Goal: Transaction & Acquisition: Purchase product/service

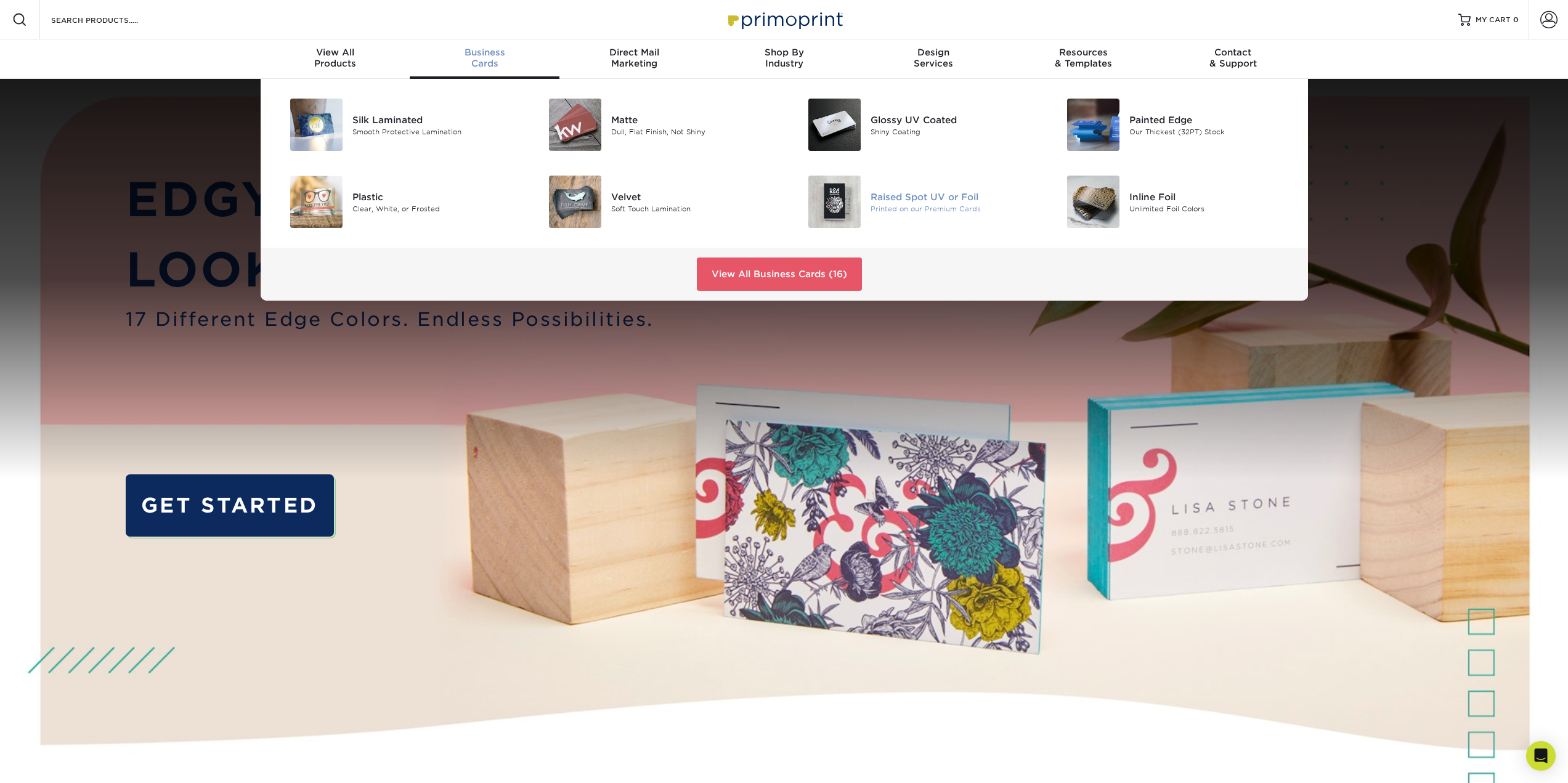
drag, startPoint x: 626, startPoint y: 124, endPoint x: 902, endPoint y: 198, distance: 285.7
click at [902, 198] on div "Raised Spot UV or Foil" at bounding box center [952, 196] width 163 height 13
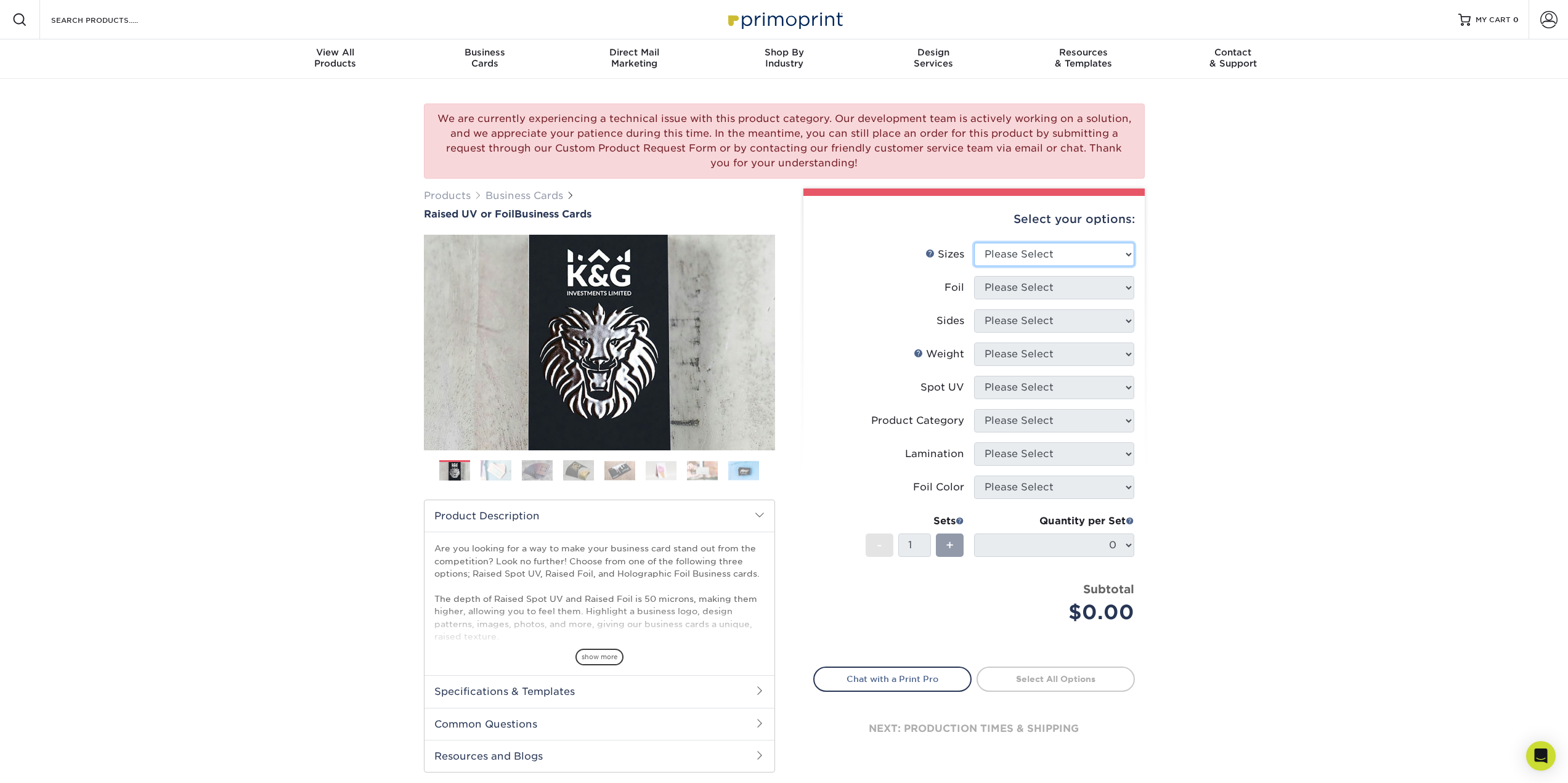
click at [1009, 251] on select "Please Select 2" x 3.5" - Standard" at bounding box center [1054, 254] width 160 height 24
select select "2.00x3.50"
click at [974, 242] on select "Please Select 2" x 3.5" - Standard" at bounding box center [1054, 254] width 160 height 24
click at [1017, 289] on select "Please Select No Yes" at bounding box center [1054, 287] width 160 height 24
select select "0"
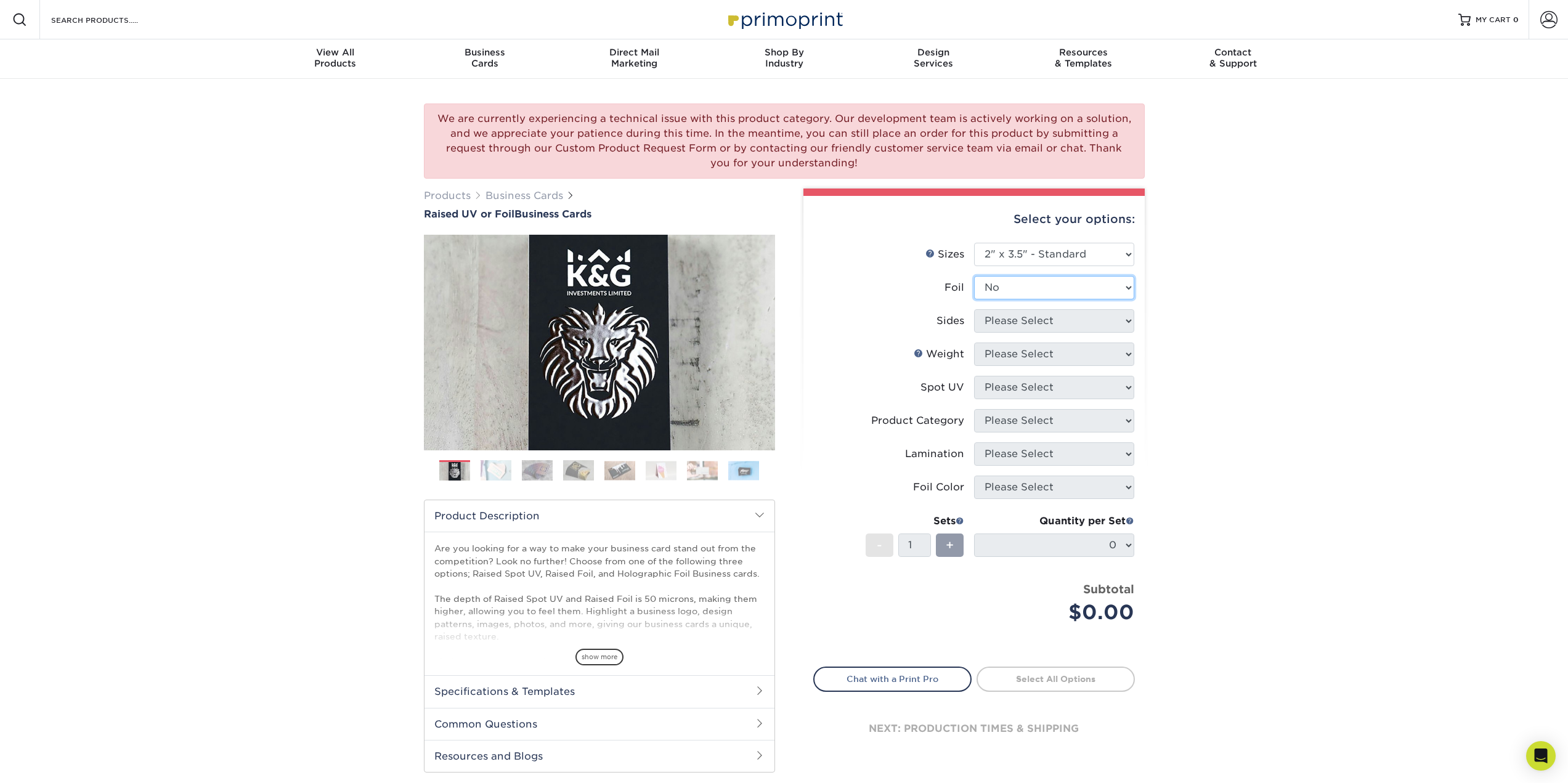
click at [974, 276] on select "Please Select No Yes" at bounding box center [1054, 287] width 160 height 24
click at [1029, 325] on select "Please Select Print Both Sides Print Front Only" at bounding box center [1054, 320] width 160 height 24
select select "13abbda7-1d64-4f25-8bb2-c179b224825d"
click at [974, 309] on select "Please Select Print Both Sides Print Front Only" at bounding box center [1054, 320] width 160 height 24
click at [1048, 356] on select "Please Select 16PT" at bounding box center [1054, 354] width 160 height 24
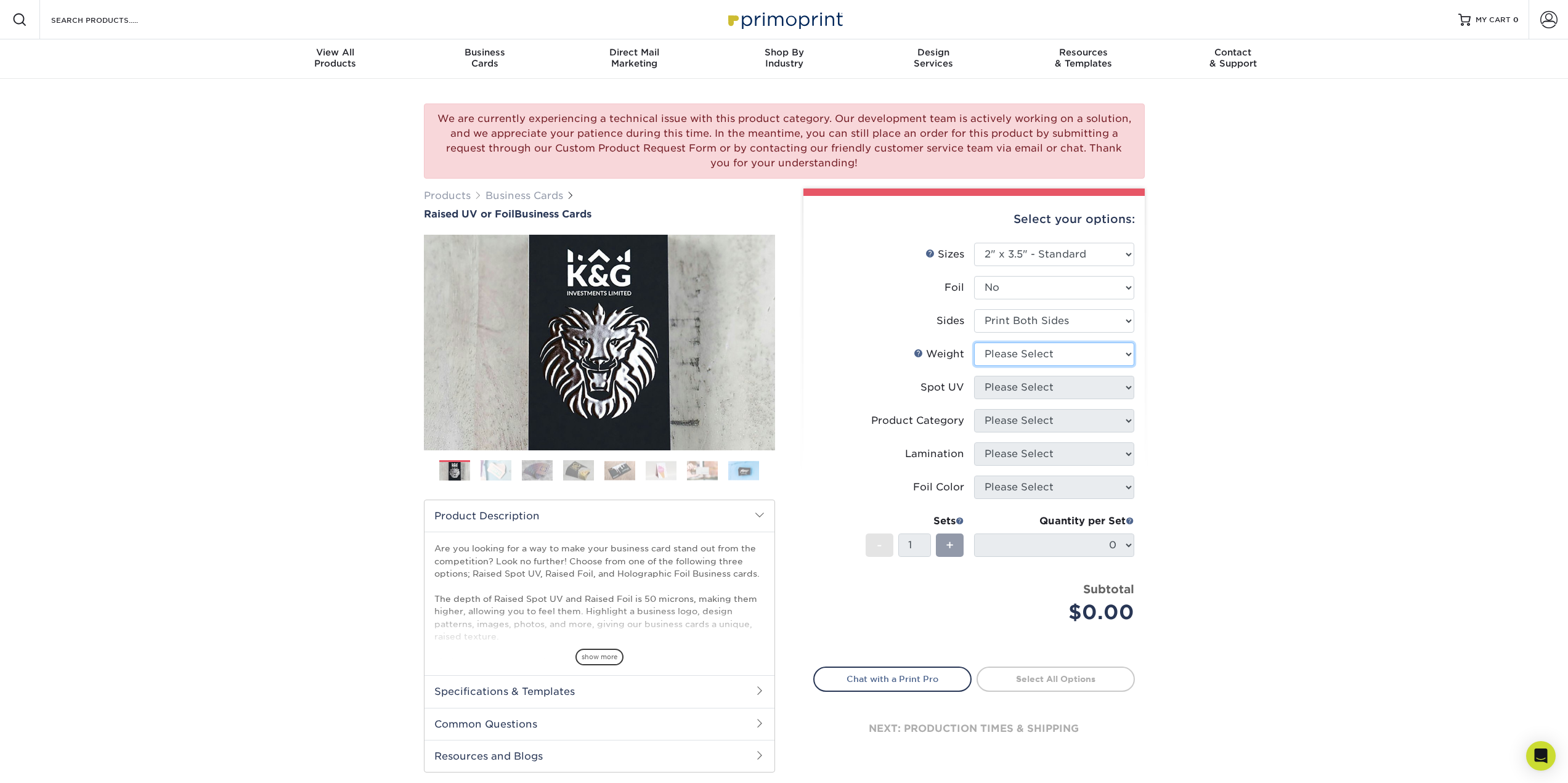
select select "16PT"
click at [974, 342] on select "Please Select 16PT" at bounding box center [1054, 354] width 160 height 24
click at [493, 474] on img at bounding box center [496, 470] width 31 height 22
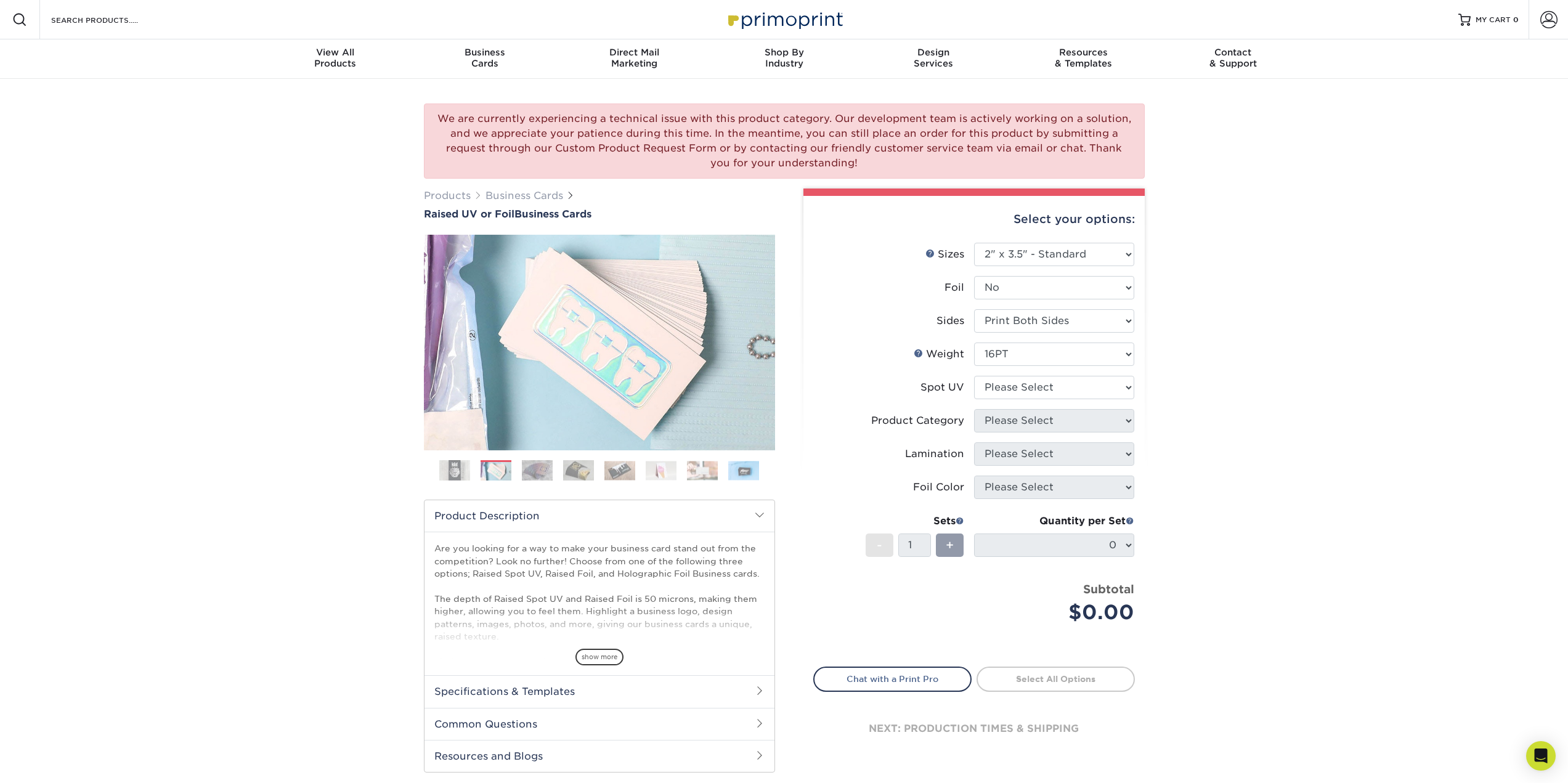
click at [531, 471] on img at bounding box center [537, 470] width 31 height 22
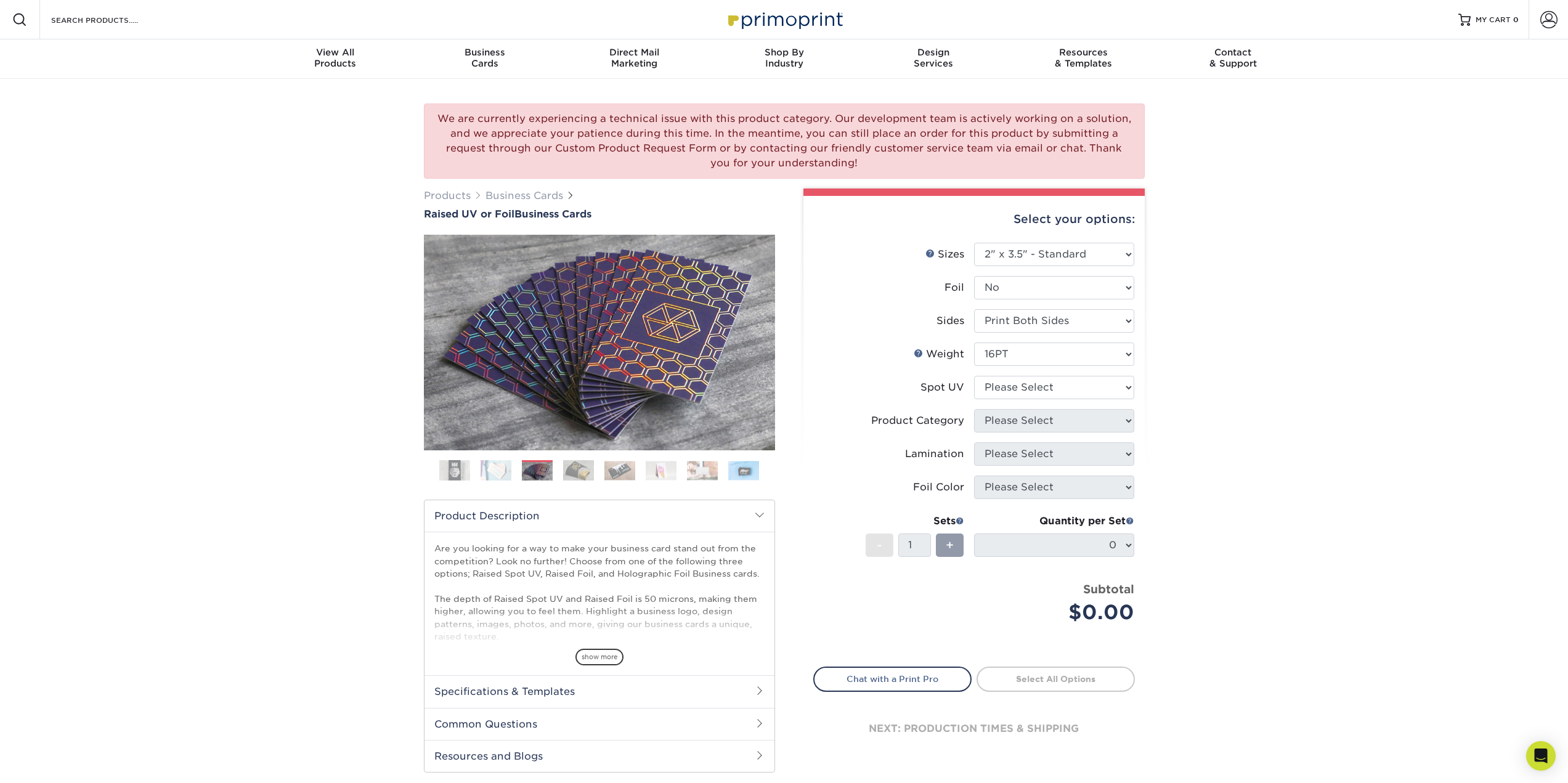
click at [561, 471] on ol at bounding box center [599, 475] width 351 height 29
click at [1029, 389] on select "Please Select No Spot UV Front Only" at bounding box center [1054, 387] width 160 height 24
select select "1"
click at [974, 376] on select "Please Select No Spot UV Front Only" at bounding box center [1054, 387] width 160 height 24
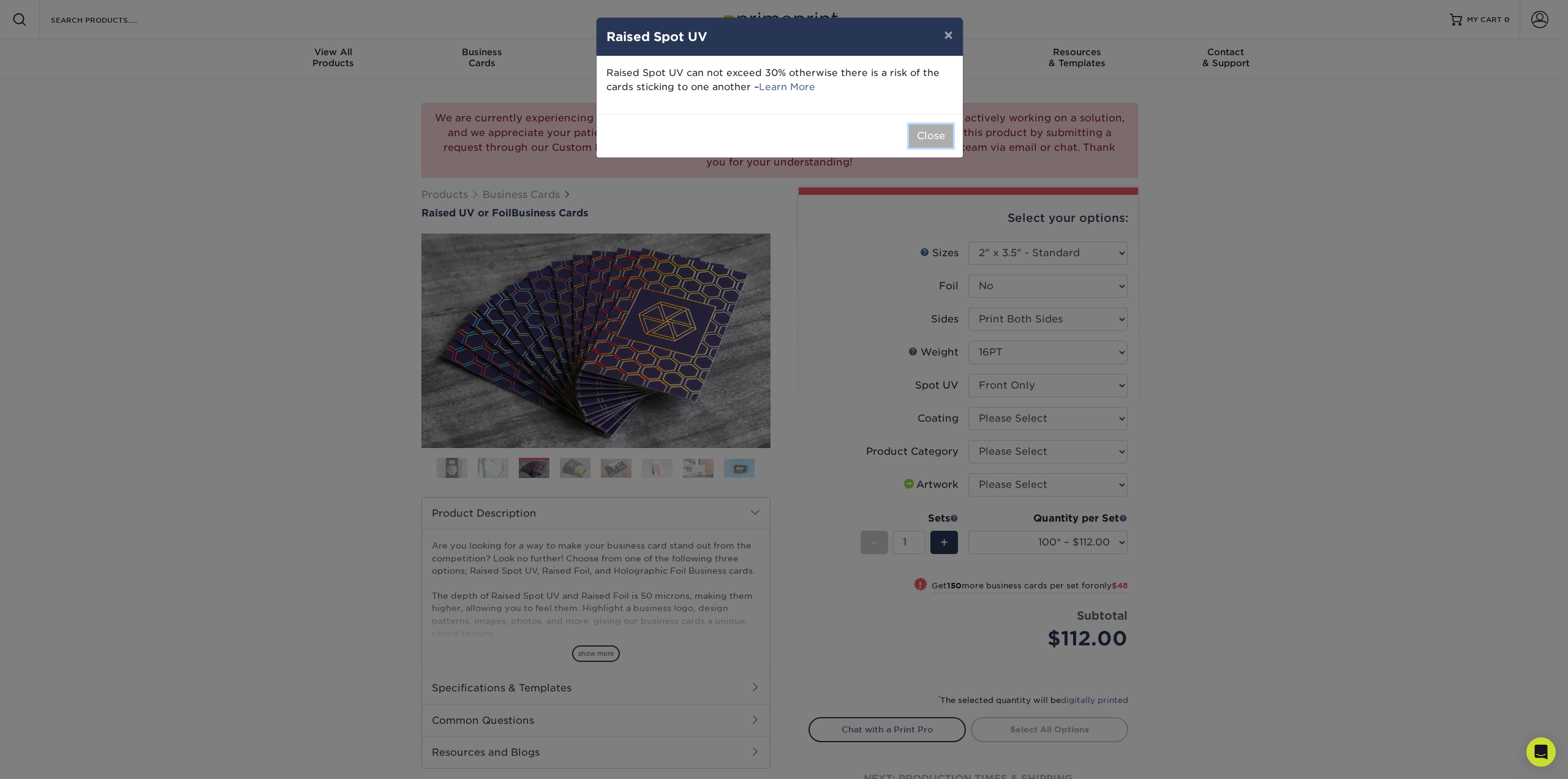
click at [940, 140] on button "Close" at bounding box center [931, 136] width 44 height 24
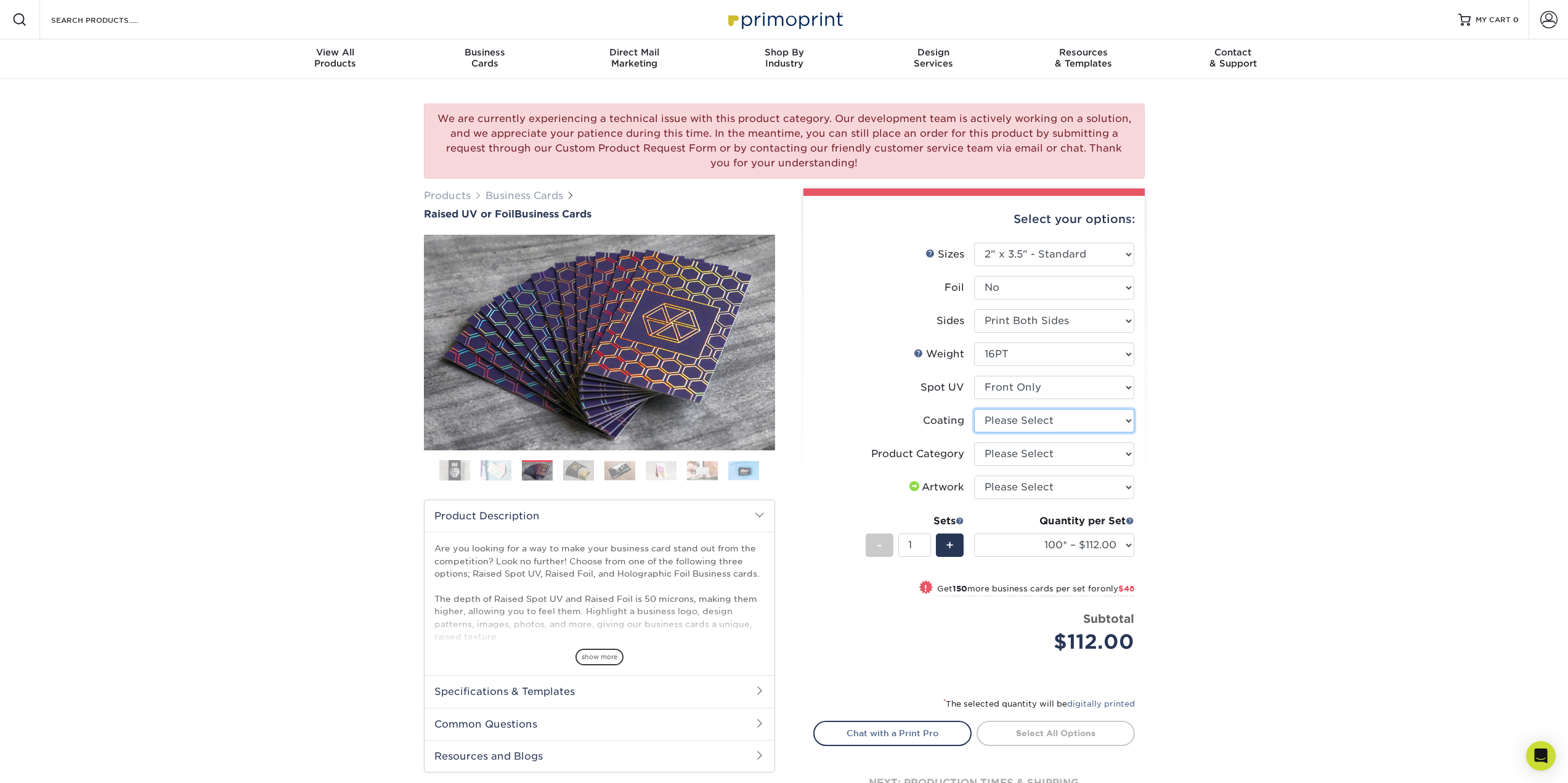
click at [1030, 420] on select at bounding box center [1054, 420] width 160 height 24
select select "3e7618de-abca-4bda-9f97-8b9129e913d8"
click at [974, 409] on select at bounding box center [1054, 420] width 160 height 24
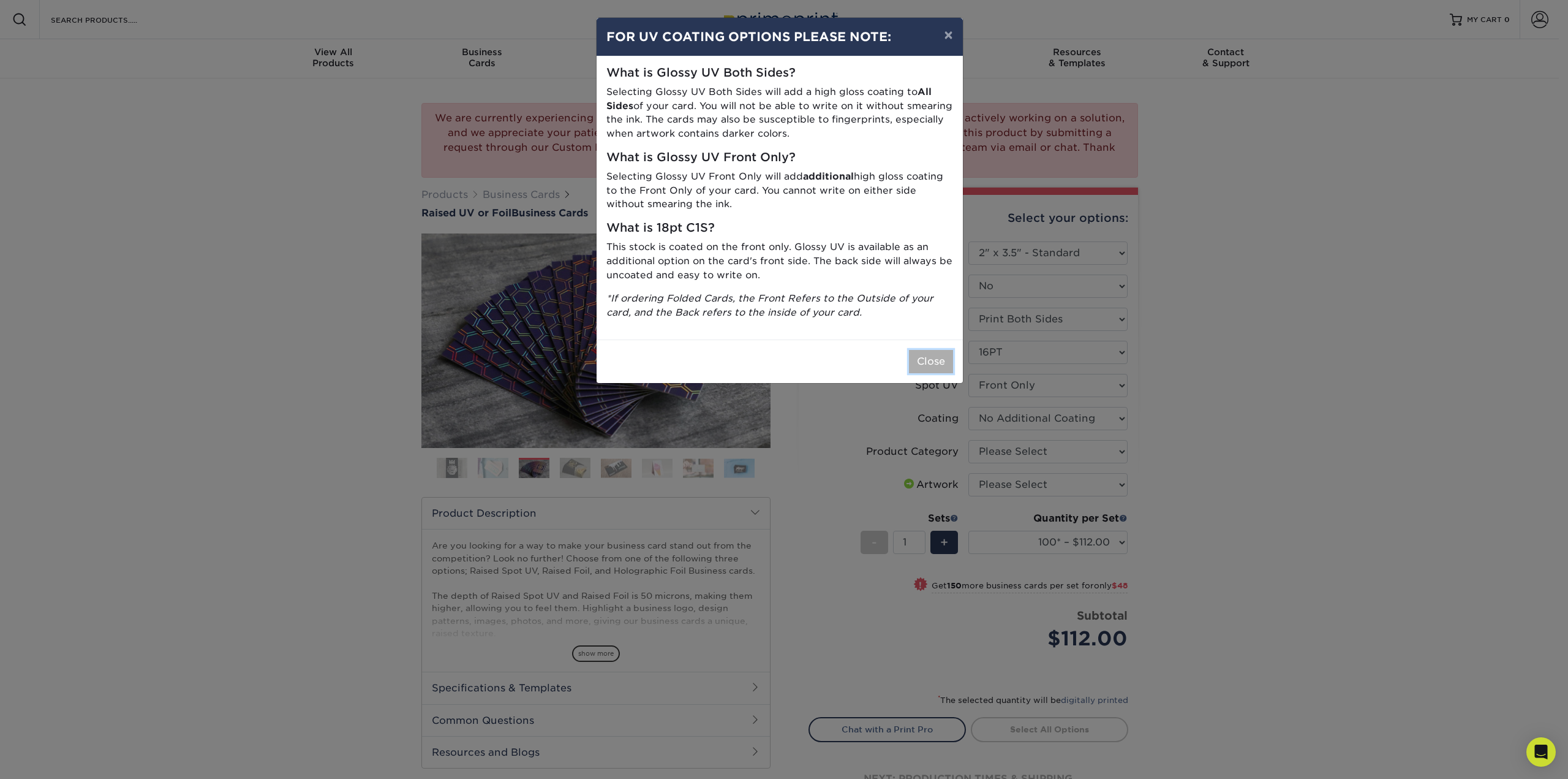
click at [924, 358] on button "Close" at bounding box center [931, 361] width 44 height 24
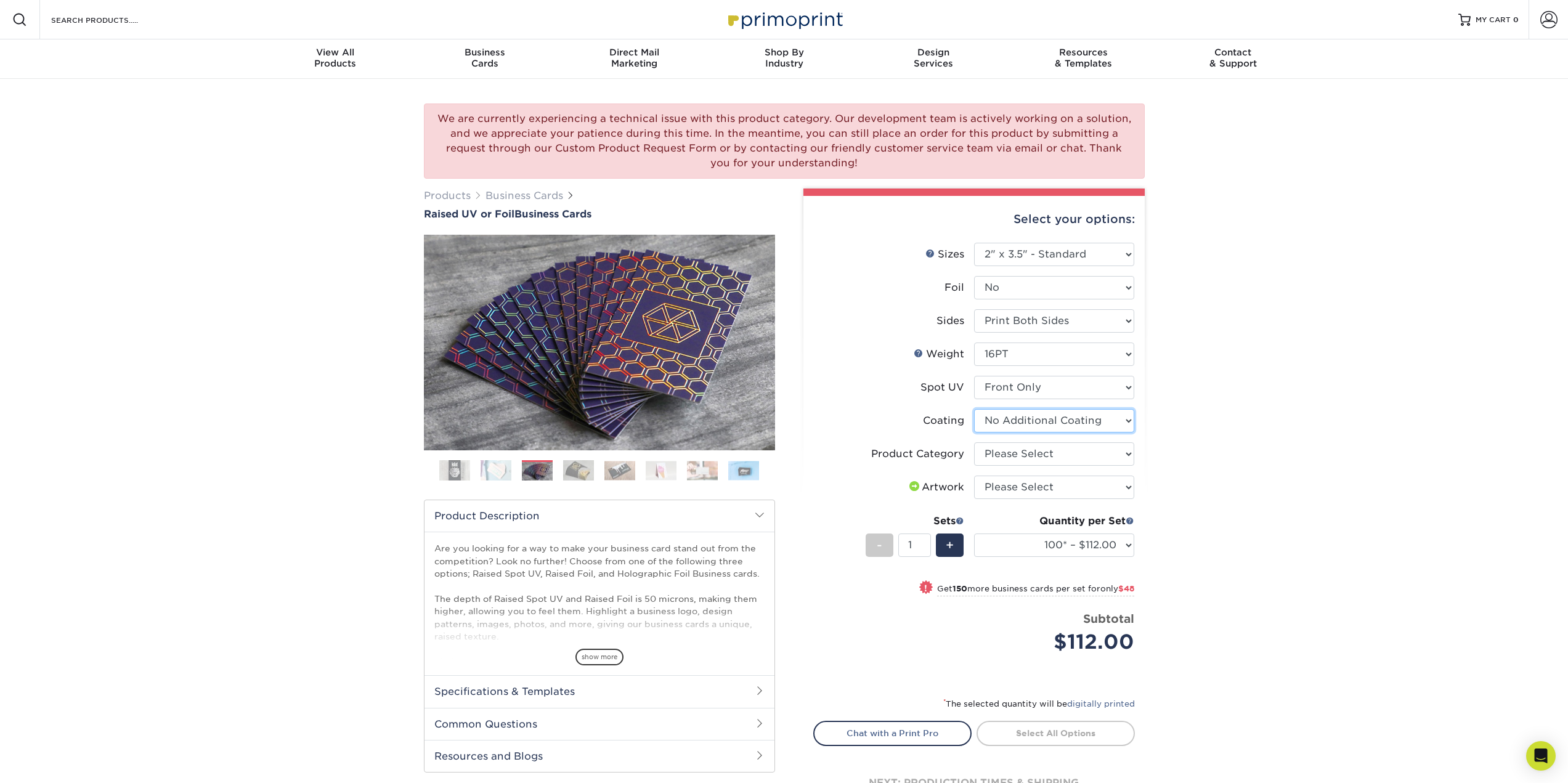
click at [1028, 422] on select at bounding box center [1054, 420] width 160 height 24
drag, startPoint x: 1028, startPoint y: 422, endPoint x: 1024, endPoint y: 436, distance: 14.6
click at [1028, 422] on select at bounding box center [1054, 420] width 160 height 24
click at [1021, 451] on select "Please Select Business Cards" at bounding box center [1054, 454] width 160 height 24
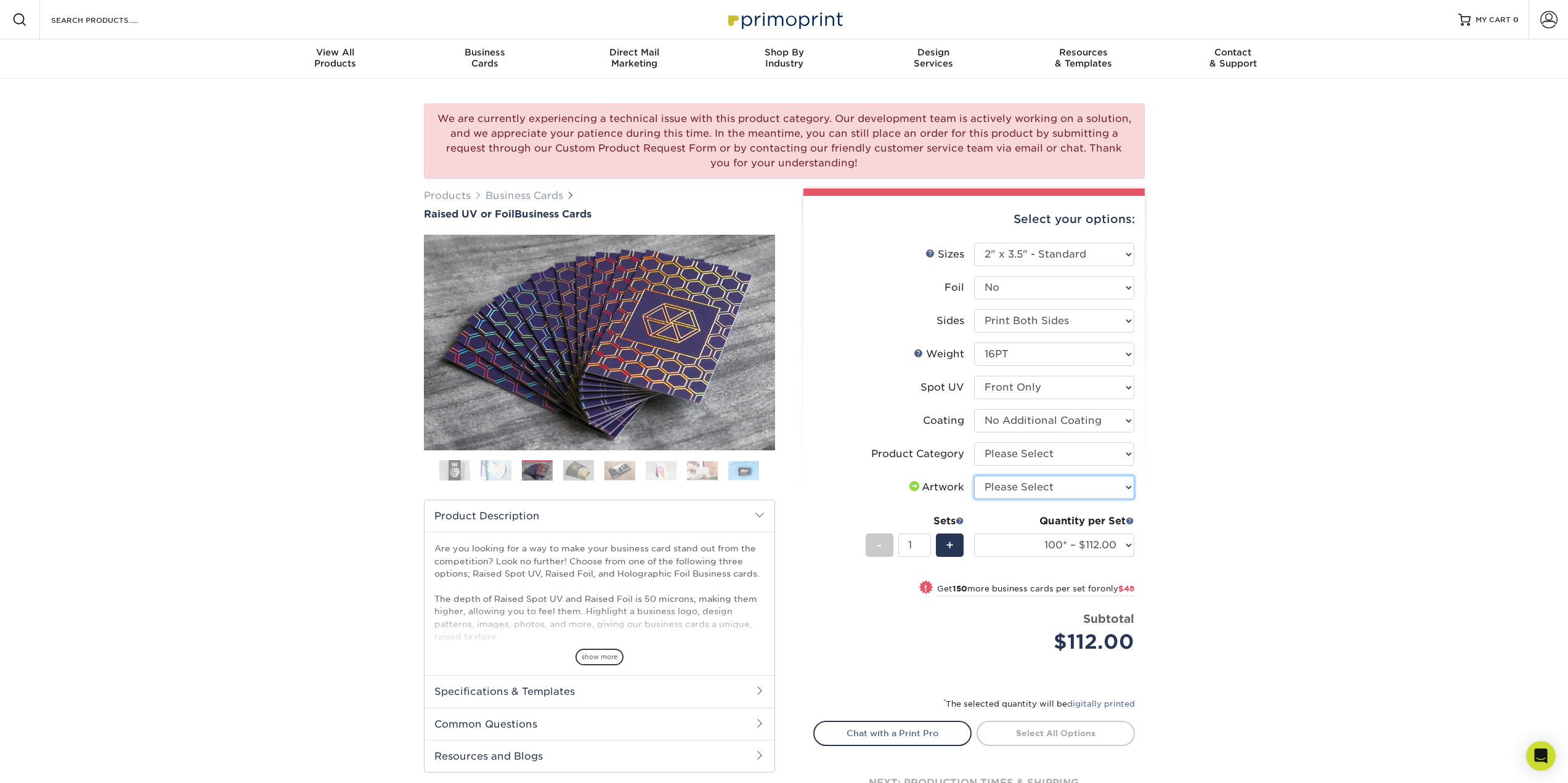
click at [1014, 480] on select "Please Select I will upload files I need a design - $100" at bounding box center [1054, 487] width 160 height 24
click at [1060, 551] on select "100* – $112.00 250* – $160.00 500* – $216.00" at bounding box center [1054, 545] width 160 height 24
click at [1060, 550] on select "100* – $112.00 250* – $160.00 500* – $216.00" at bounding box center [1054, 545] width 160 height 24
click at [703, 474] on img at bounding box center [702, 470] width 31 height 19
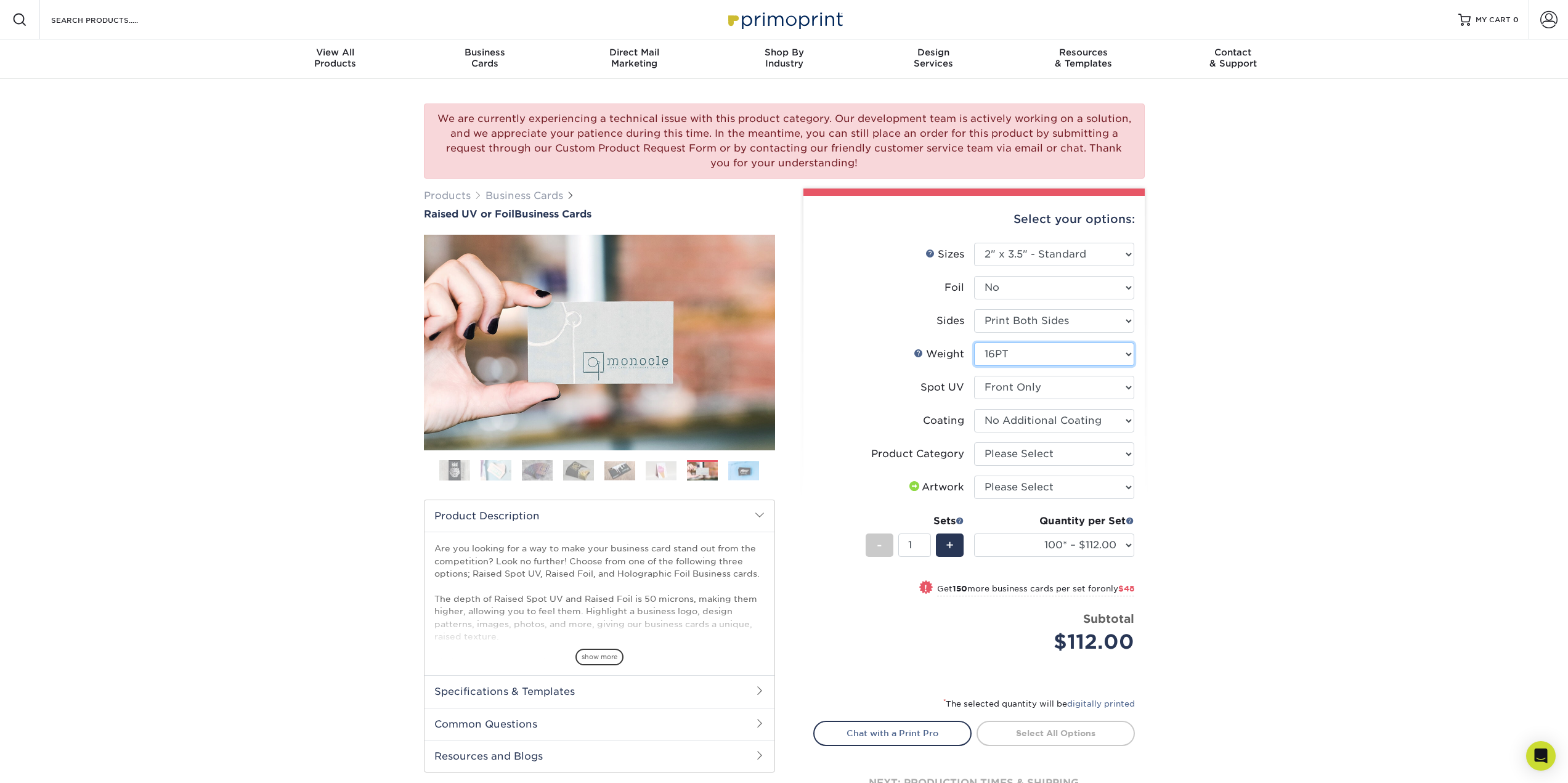
click at [1028, 351] on select "Please Select 16PT" at bounding box center [1054, 354] width 160 height 24
